Goal: Transaction & Acquisition: Subscribe to service/newsletter

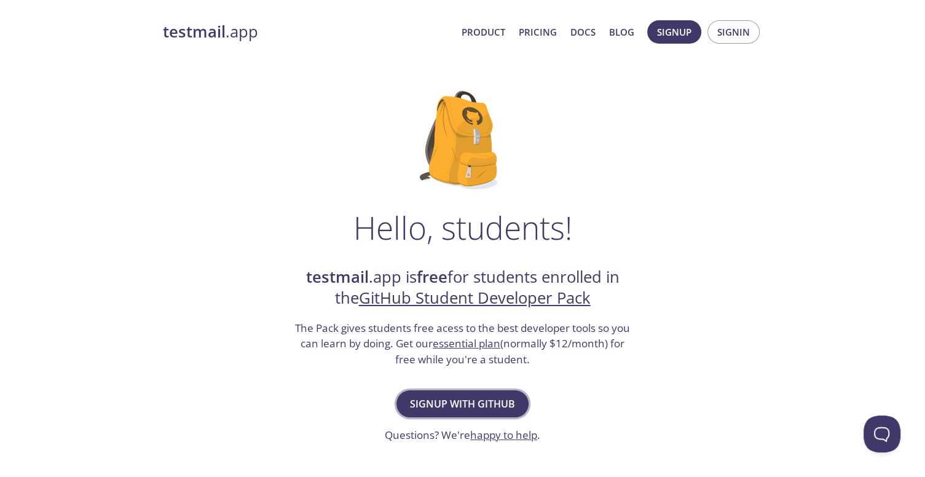
click at [465, 406] on span "Signup with GitHub" at bounding box center [462, 403] width 105 height 17
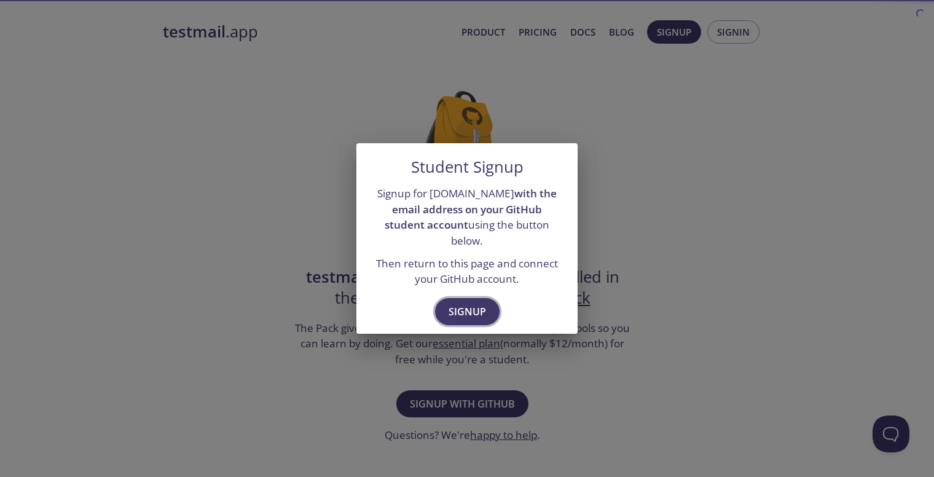
click at [457, 309] on span "Signup" at bounding box center [467, 311] width 37 height 17
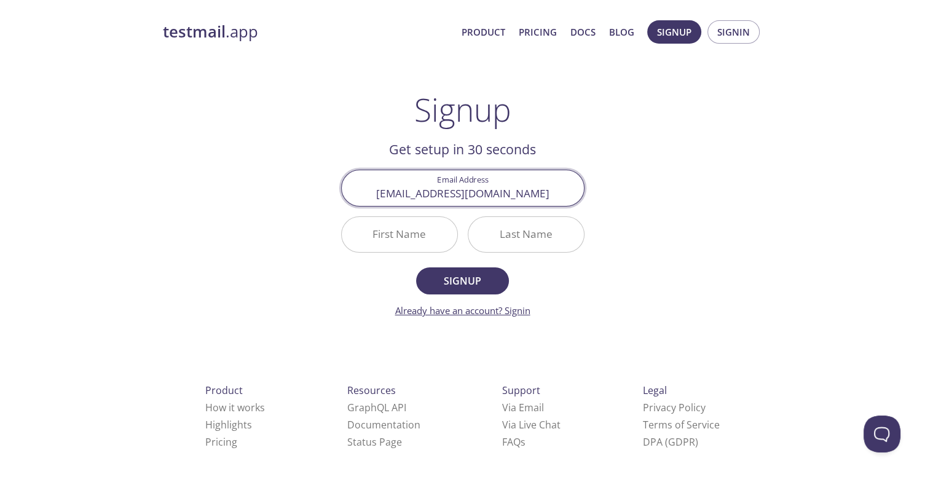
type input "[EMAIL_ADDRESS][DOMAIN_NAME]"
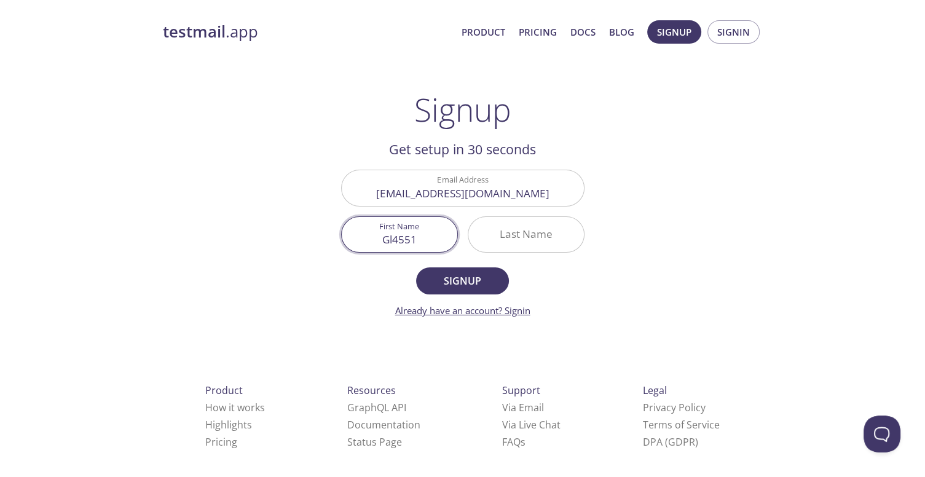
type input "Gl45512"
type input "Vitor"
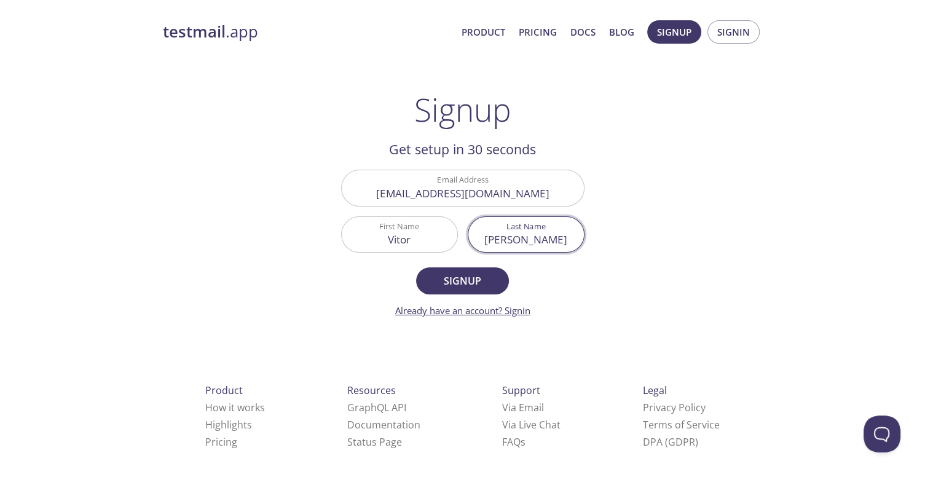
type input "[PERSON_NAME]"
click at [416, 267] on button "Signup" at bounding box center [462, 280] width 92 height 27
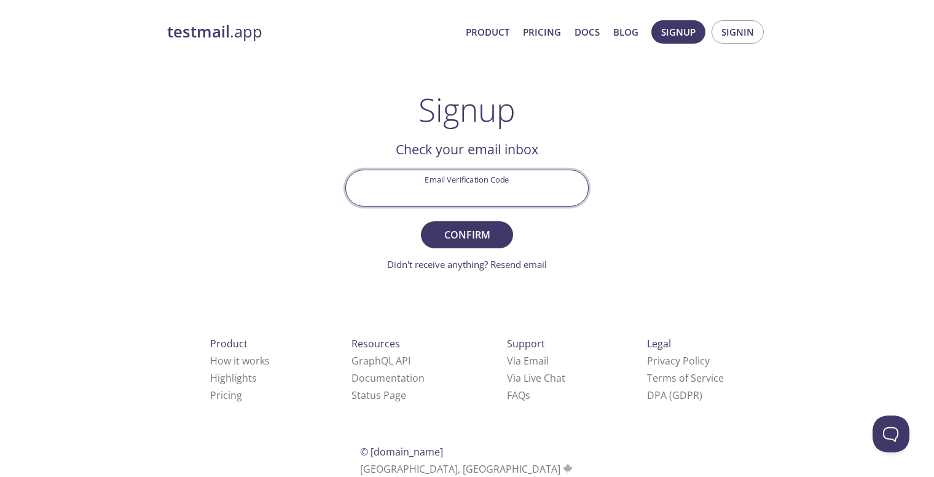
click at [528, 187] on input "Email Verification Code" at bounding box center [467, 187] width 242 height 35
paste input "RTQ5F2T"
type input "RTQ5F2T"
click at [421, 221] on button "Confirm" at bounding box center [467, 234] width 92 height 27
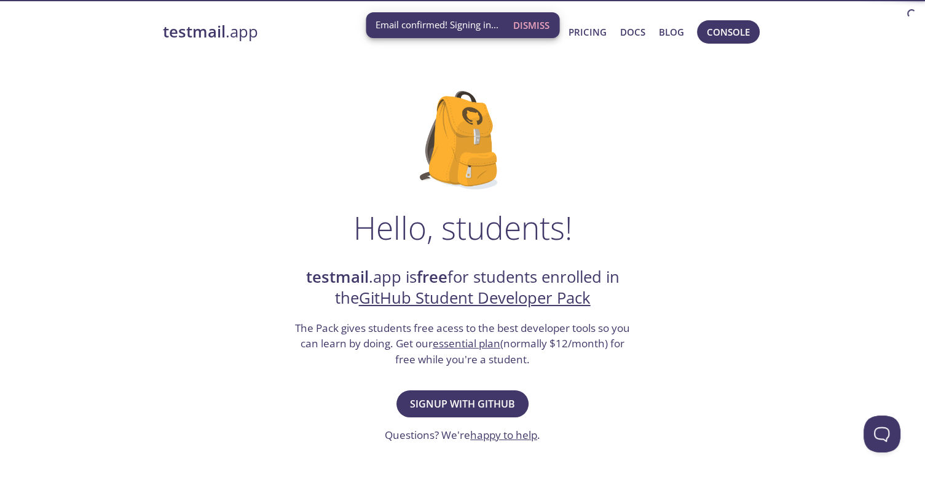
scroll to position [120, 0]
